Goal: Transaction & Acquisition: Purchase product/service

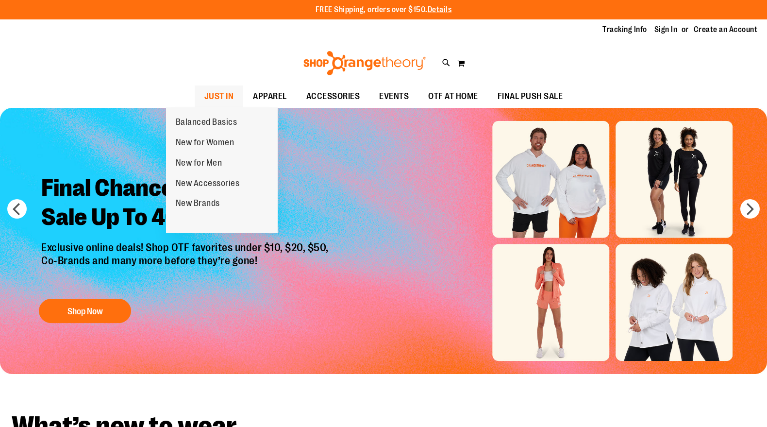
click at [204, 98] on span "JUST IN" at bounding box center [219, 96] width 30 height 22
